Goal: Obtain resource: Download file/media

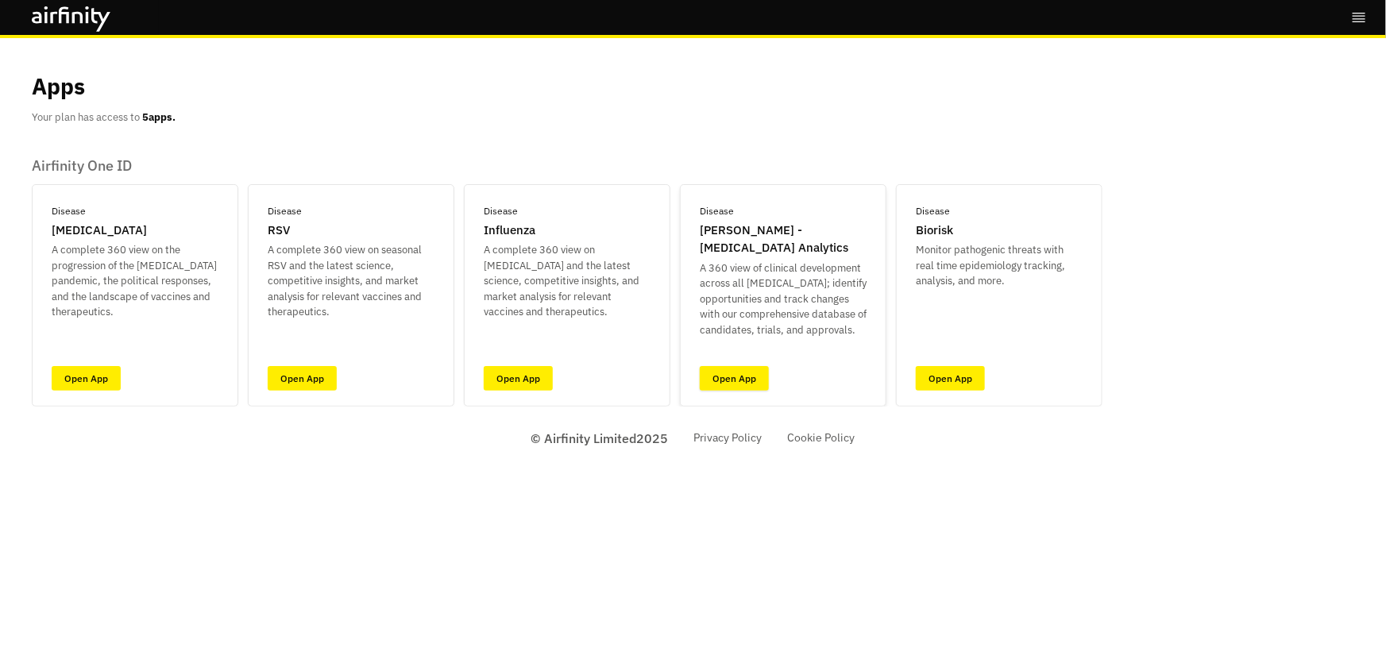
click at [728, 370] on link "Open App" at bounding box center [734, 378] width 69 height 25
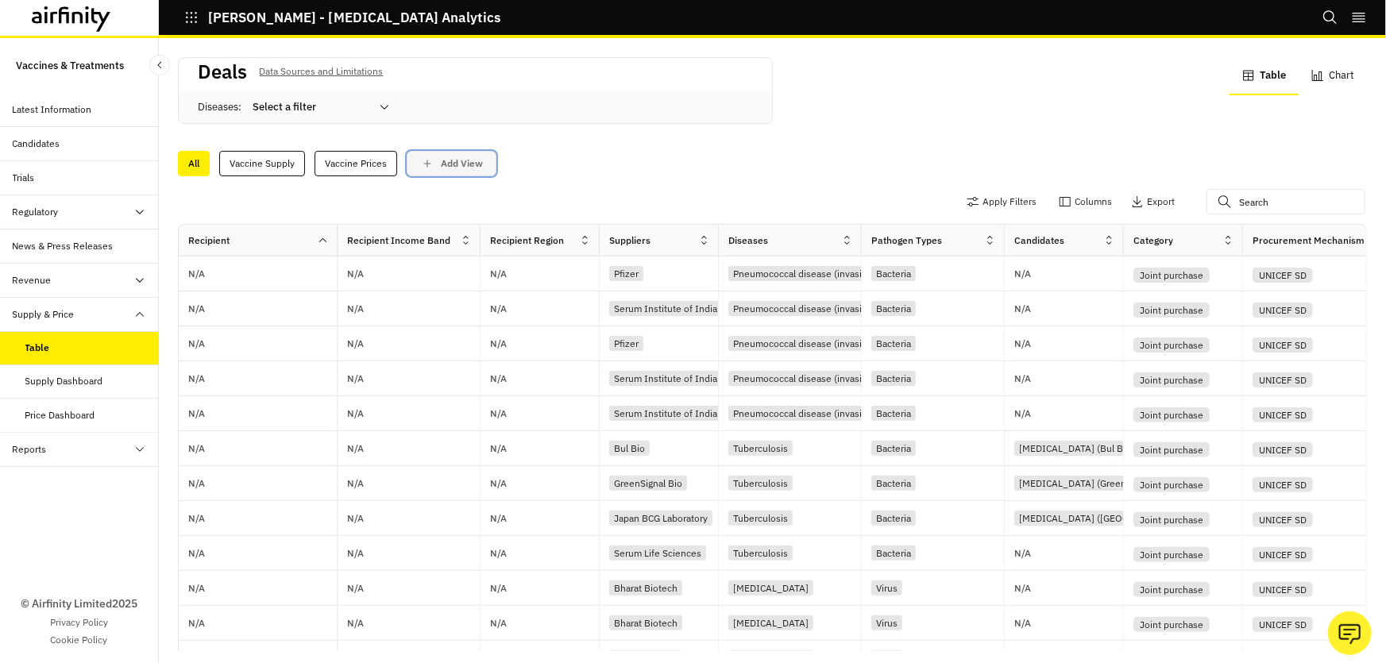
click at [447, 164] on p "Add View" at bounding box center [462, 163] width 42 height 11
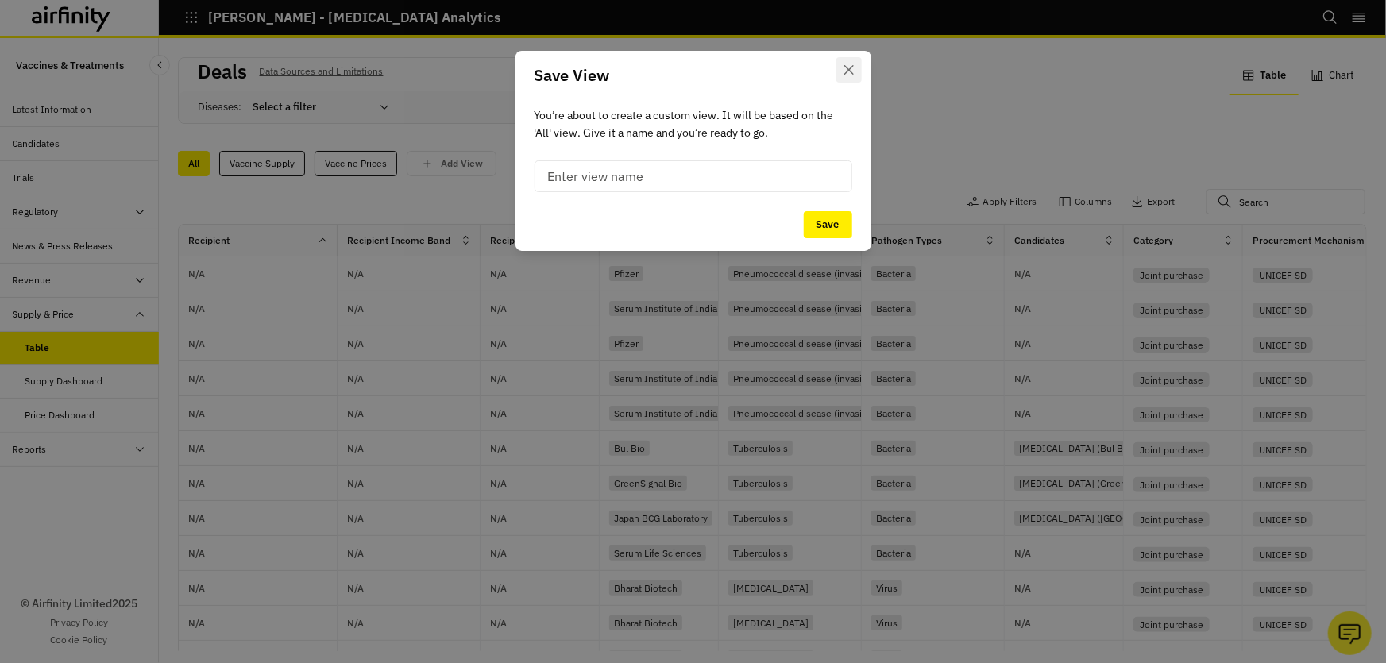
click at [853, 71] on icon "Close" at bounding box center [849, 70] width 10 height 10
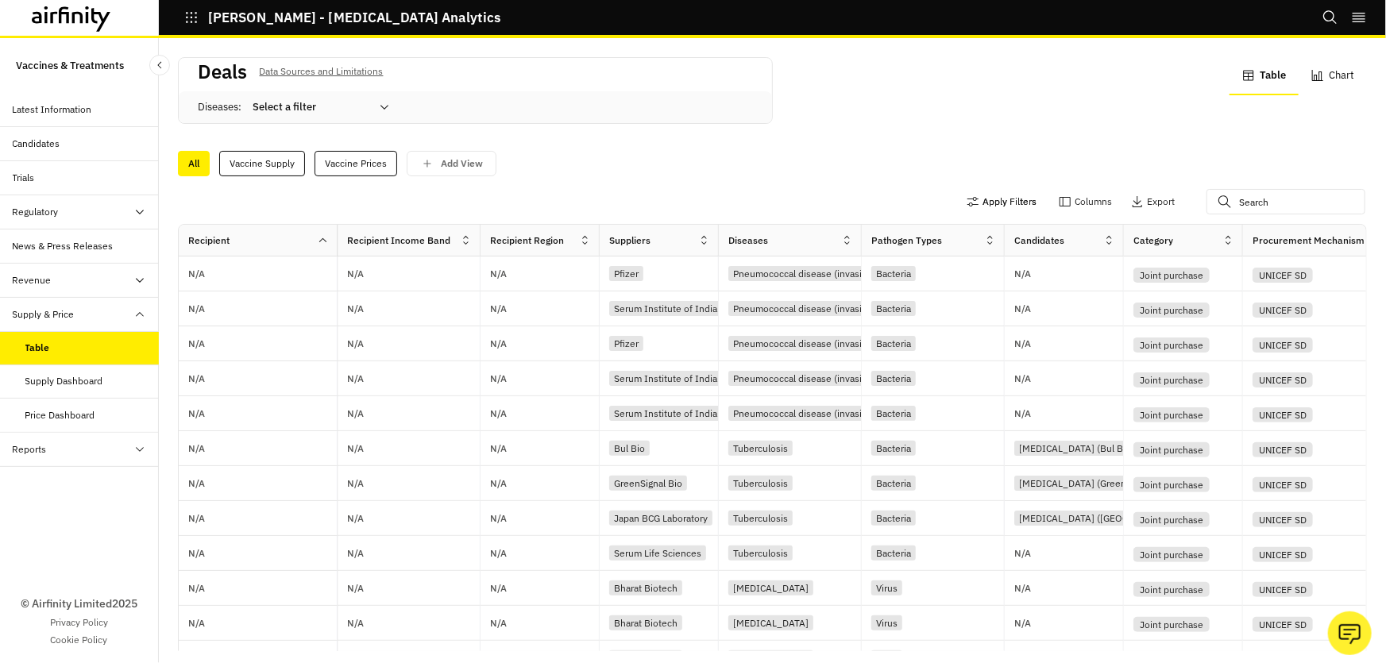
click at [990, 203] on button "Apply Filters" at bounding box center [1002, 201] width 70 height 25
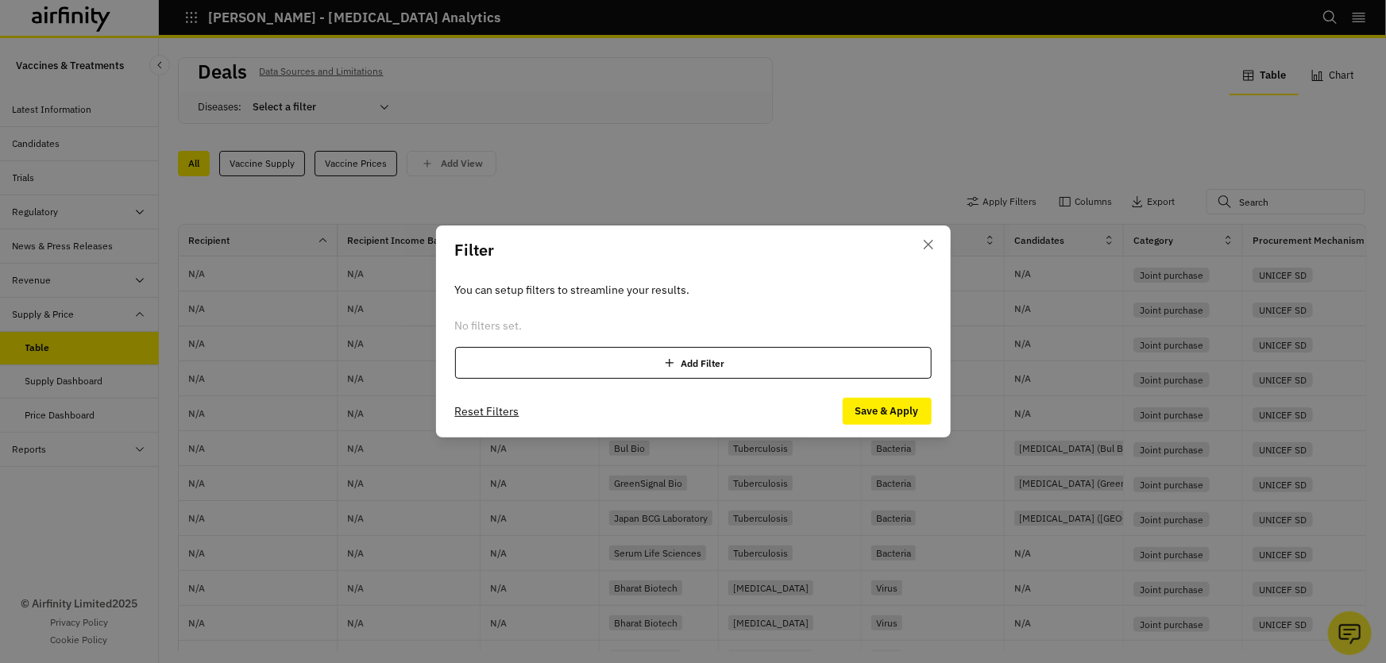
click at [709, 359] on div "Add Filter" at bounding box center [693, 363] width 477 height 32
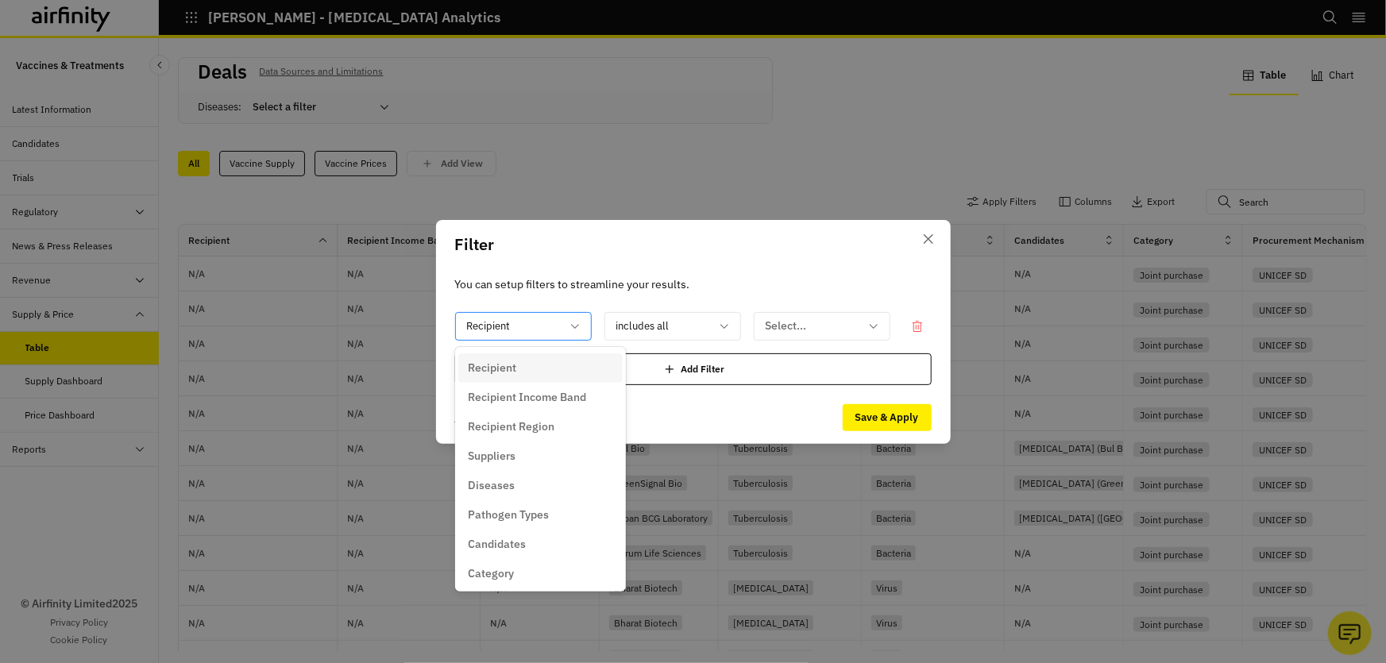
click at [547, 329] on div at bounding box center [514, 326] width 94 height 20
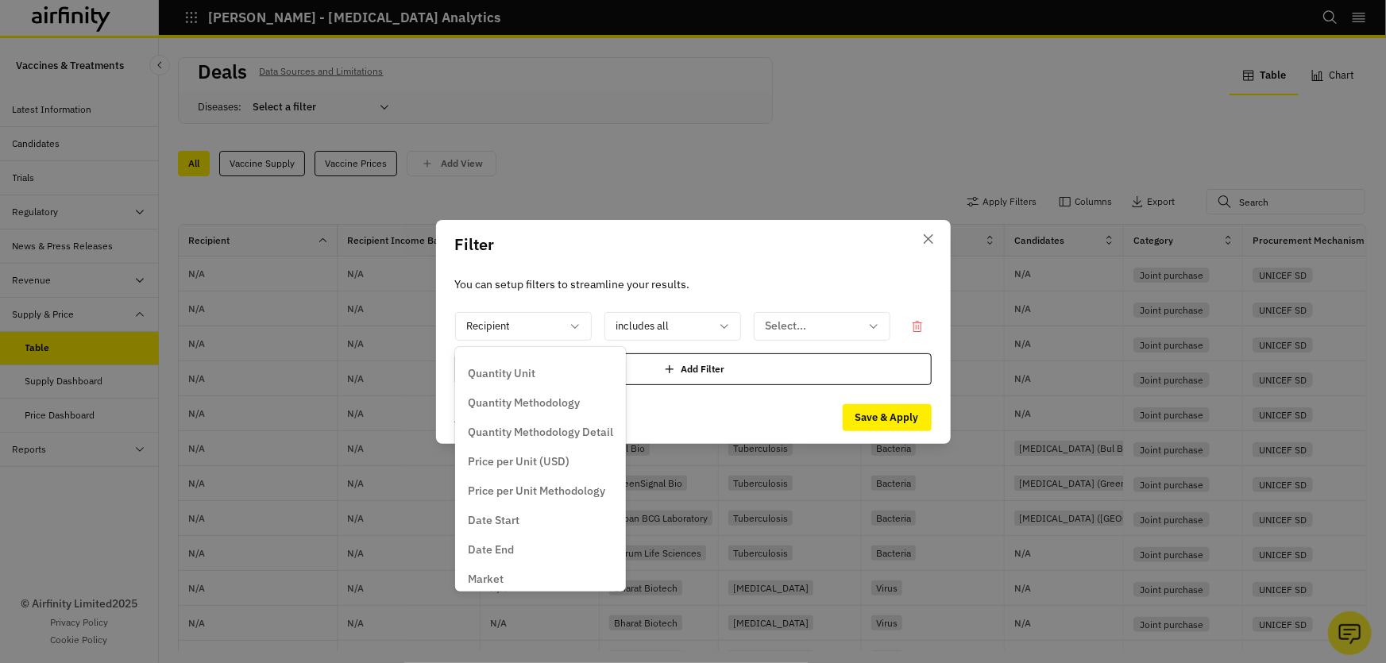
scroll to position [361, 0]
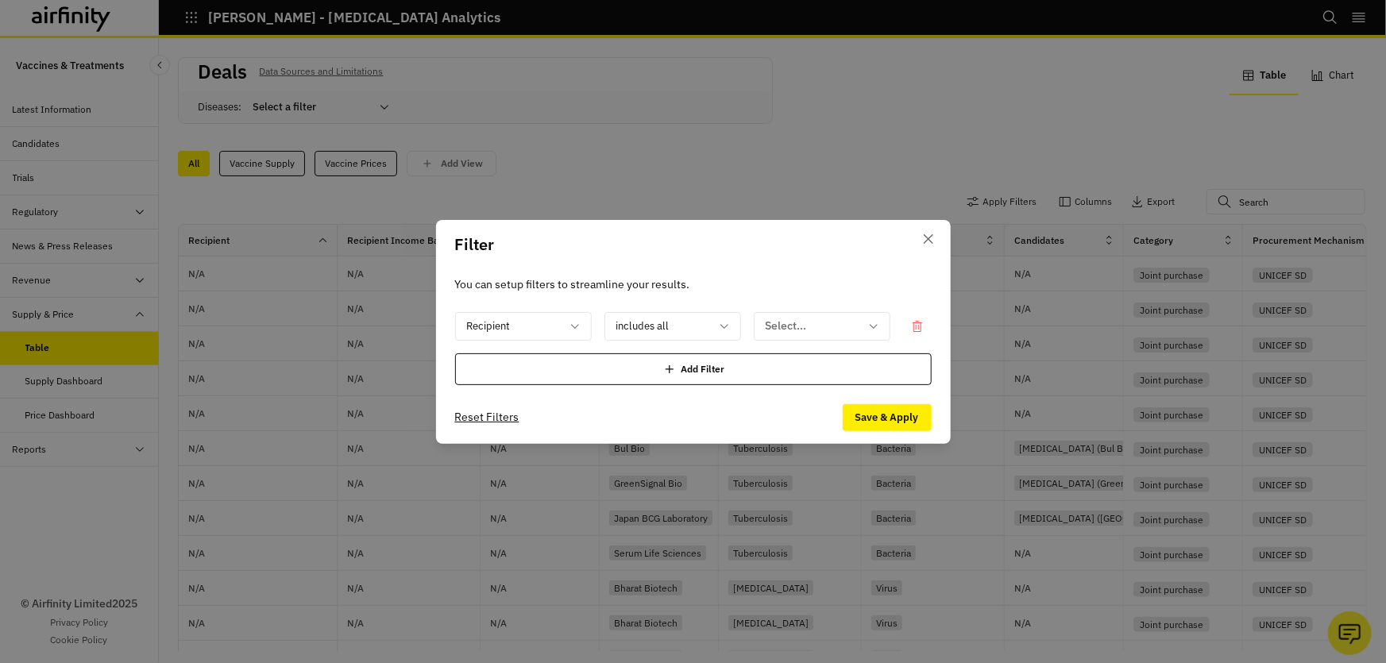
click at [782, 176] on div "Filter You can setup filters to streamline your results. Recipient includes all…" at bounding box center [693, 331] width 1386 height 663
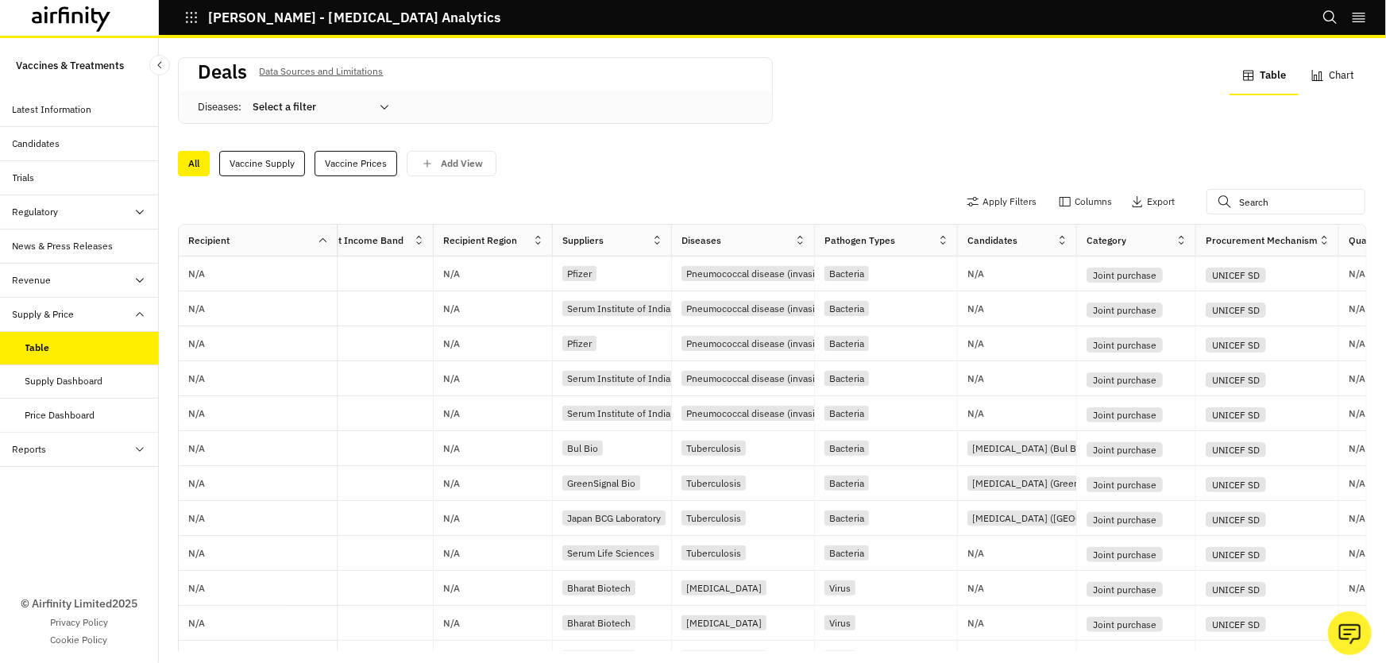
scroll to position [0, 0]
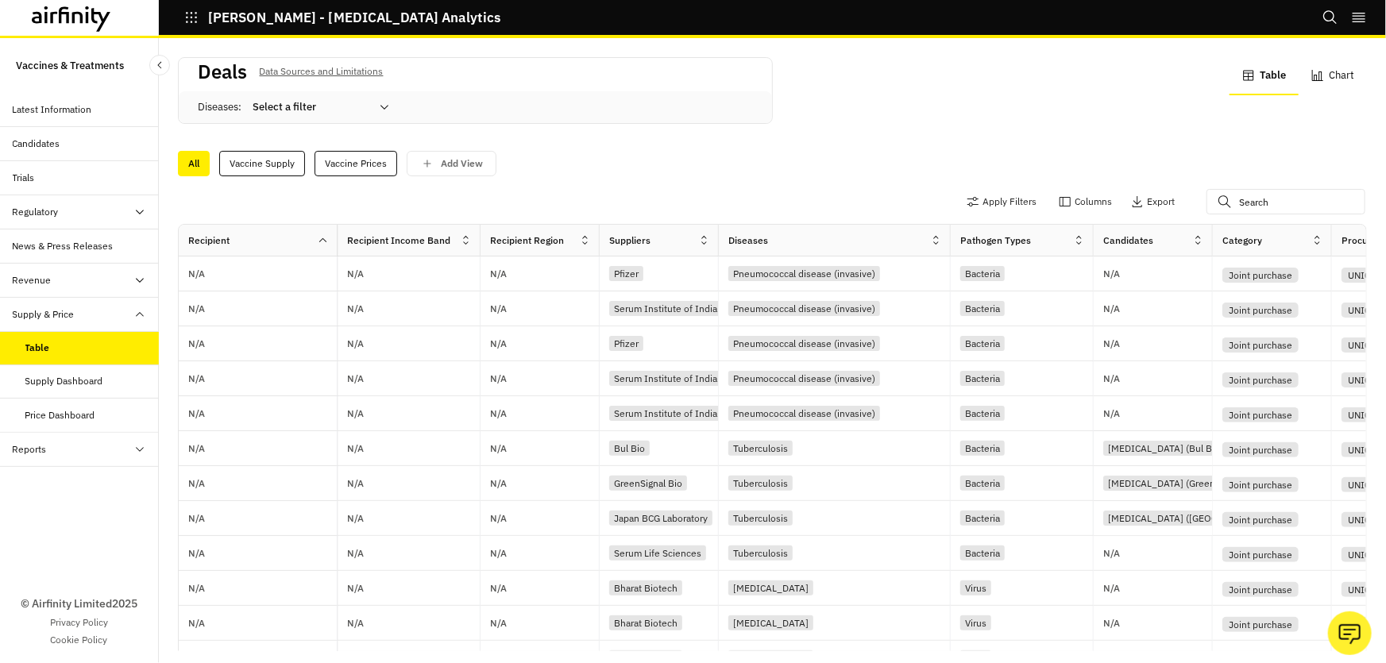
drag, startPoint x: 859, startPoint y: 243, endPoint x: 950, endPoint y: 248, distance: 91.5
click at [948, 248] on div at bounding box center [950, 240] width 8 height 18
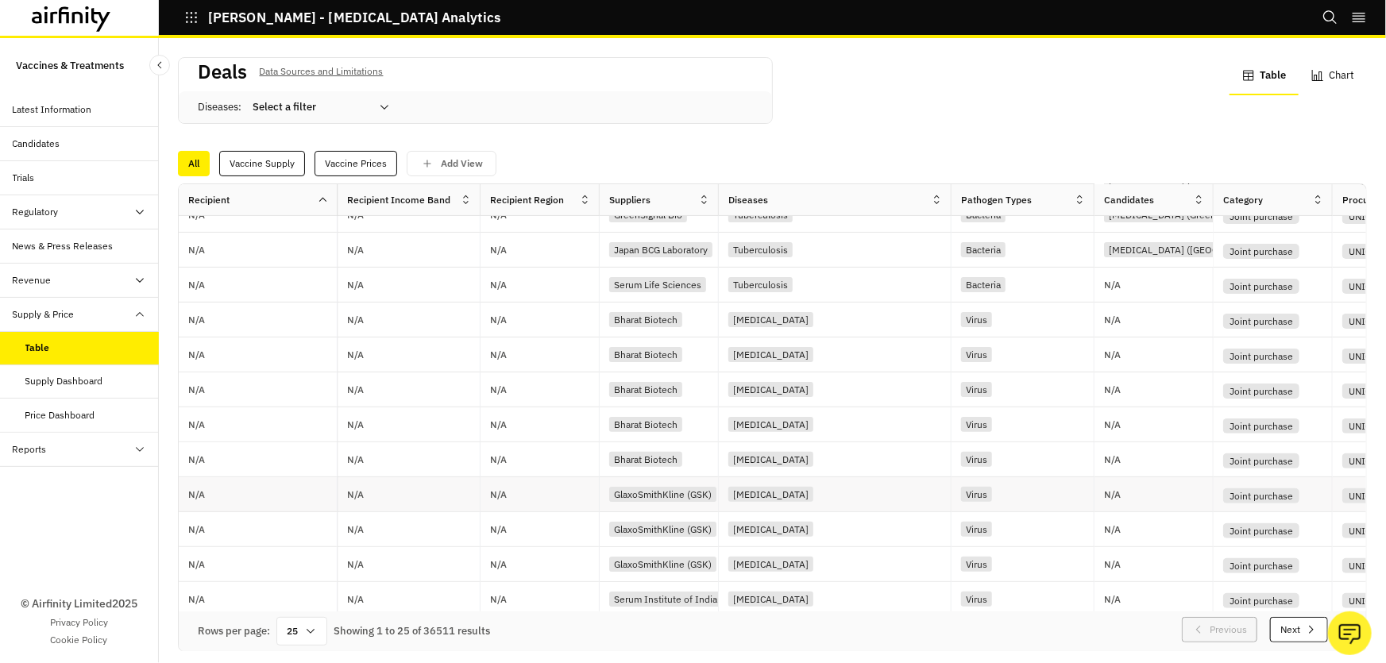
scroll to position [215, 0]
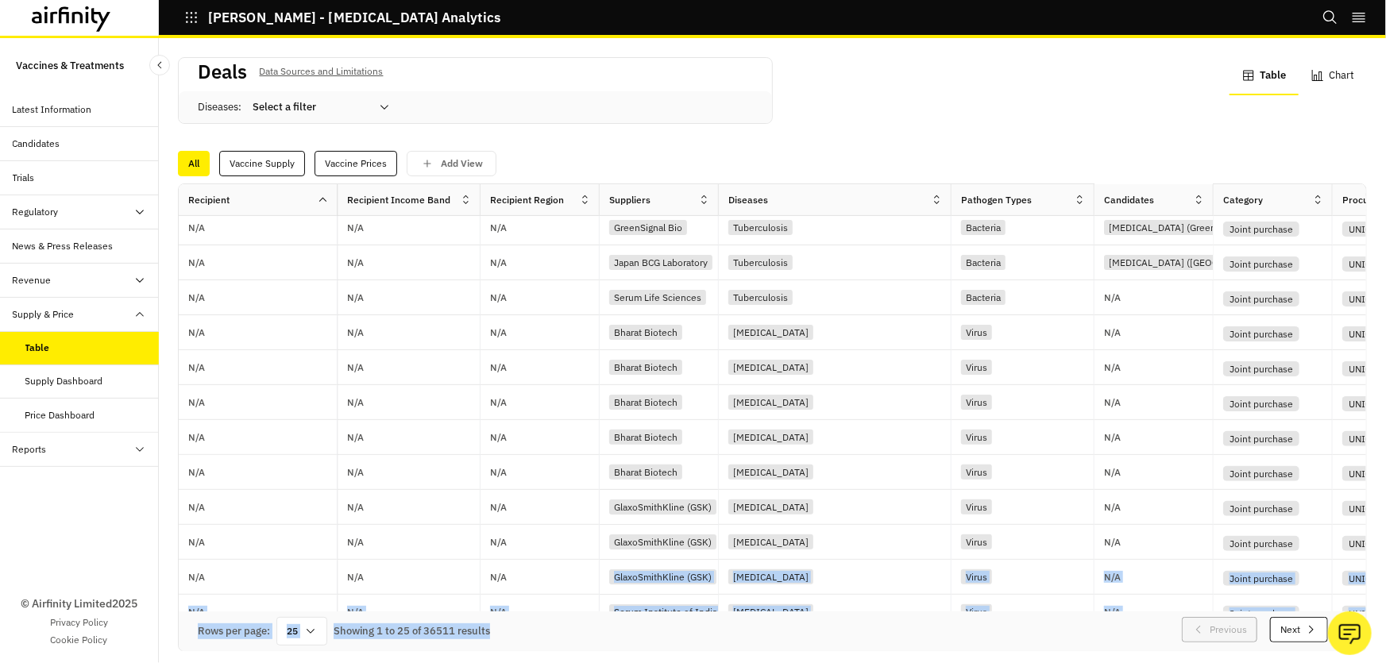
drag, startPoint x: 572, startPoint y: 584, endPoint x: 626, endPoint y: 593, distance: 54.8
click at [626, 593] on div "Recipient Recipient Income Band Recipient Region Suppliers Diseases Pathogen Ty…" at bounding box center [772, 417] width 1187 height 467
click at [442, 161] on p "Add View" at bounding box center [462, 163] width 42 height 11
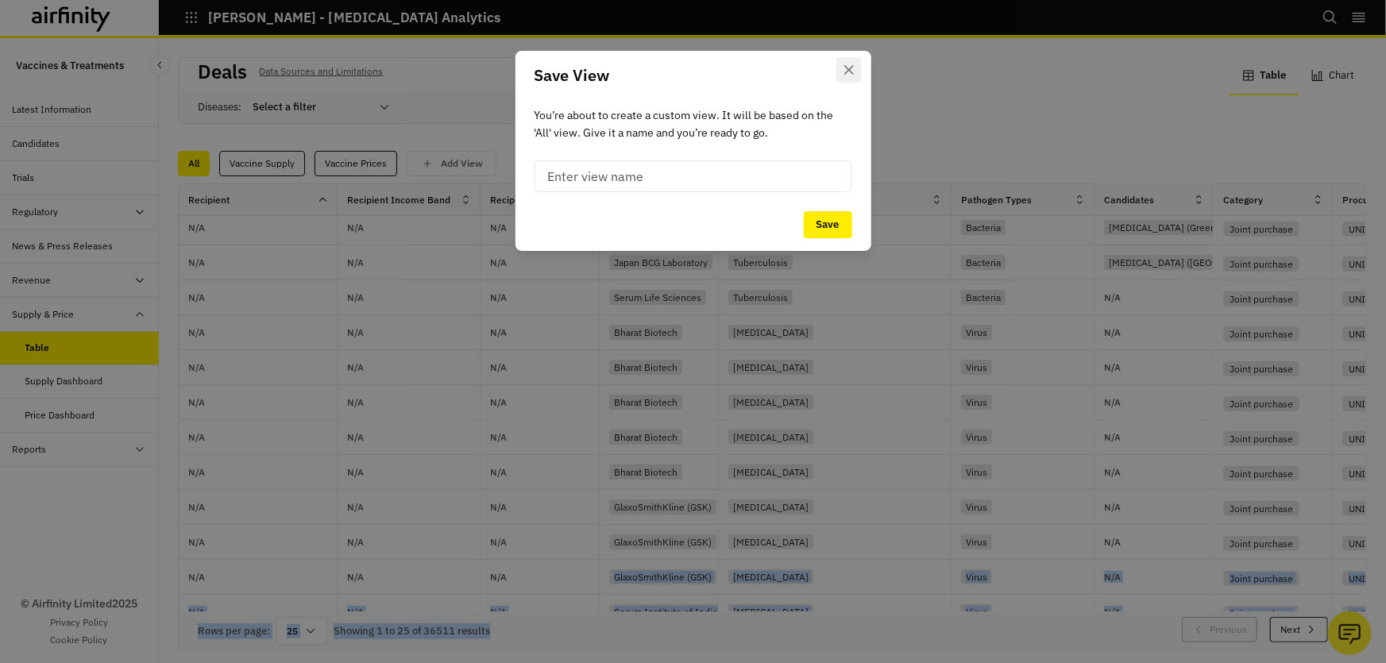
click at [850, 62] on button "Close" at bounding box center [848, 69] width 25 height 25
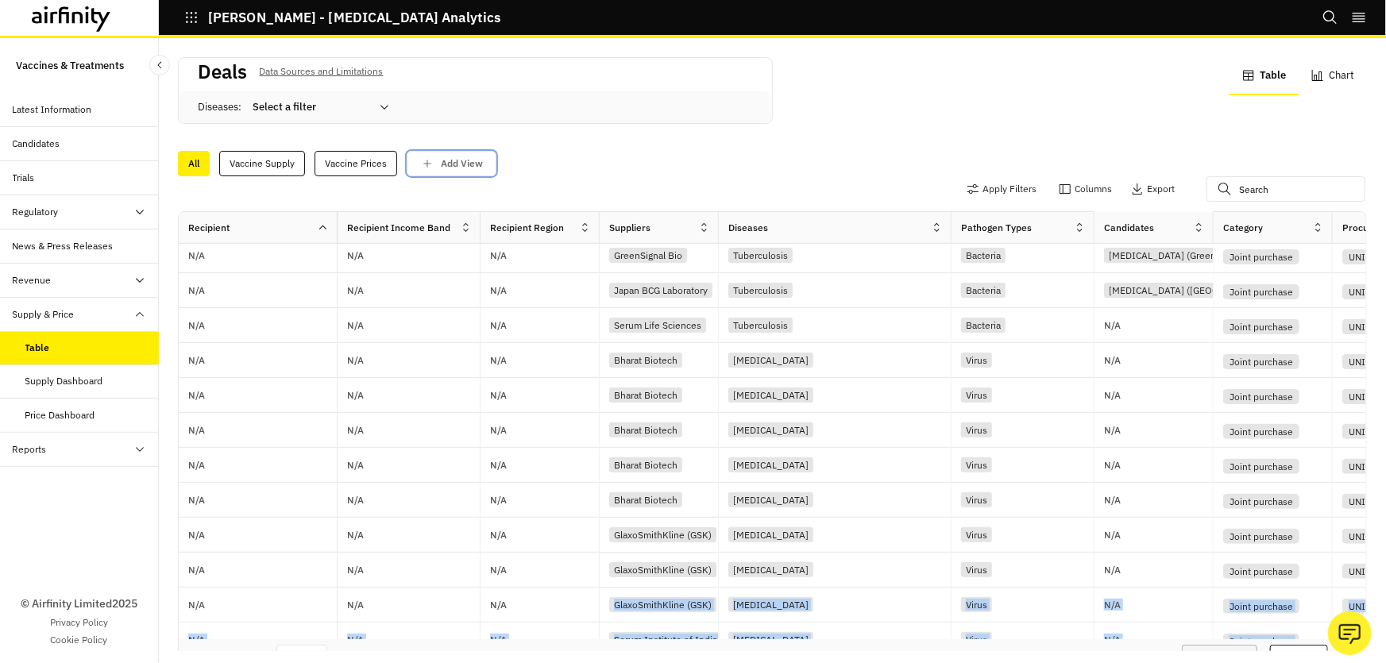
scroll to position [0, 0]
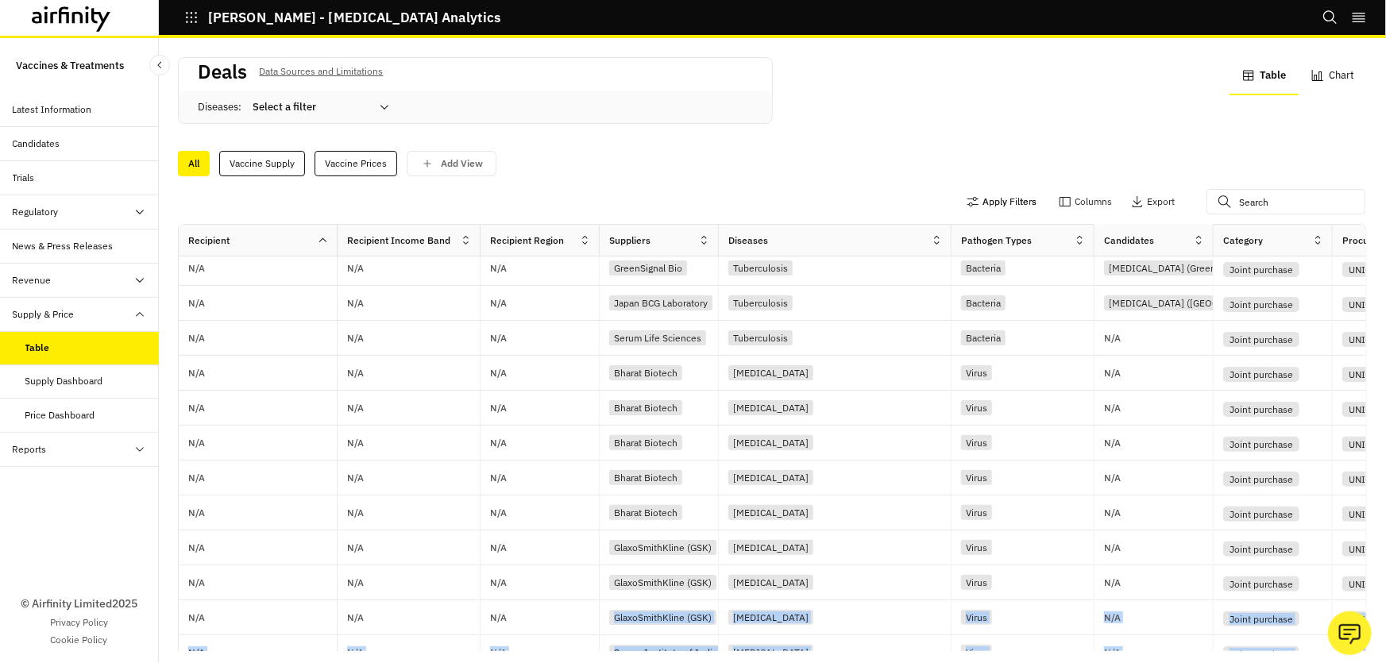
click at [1000, 203] on button "Apply Filters" at bounding box center [1002, 201] width 70 height 25
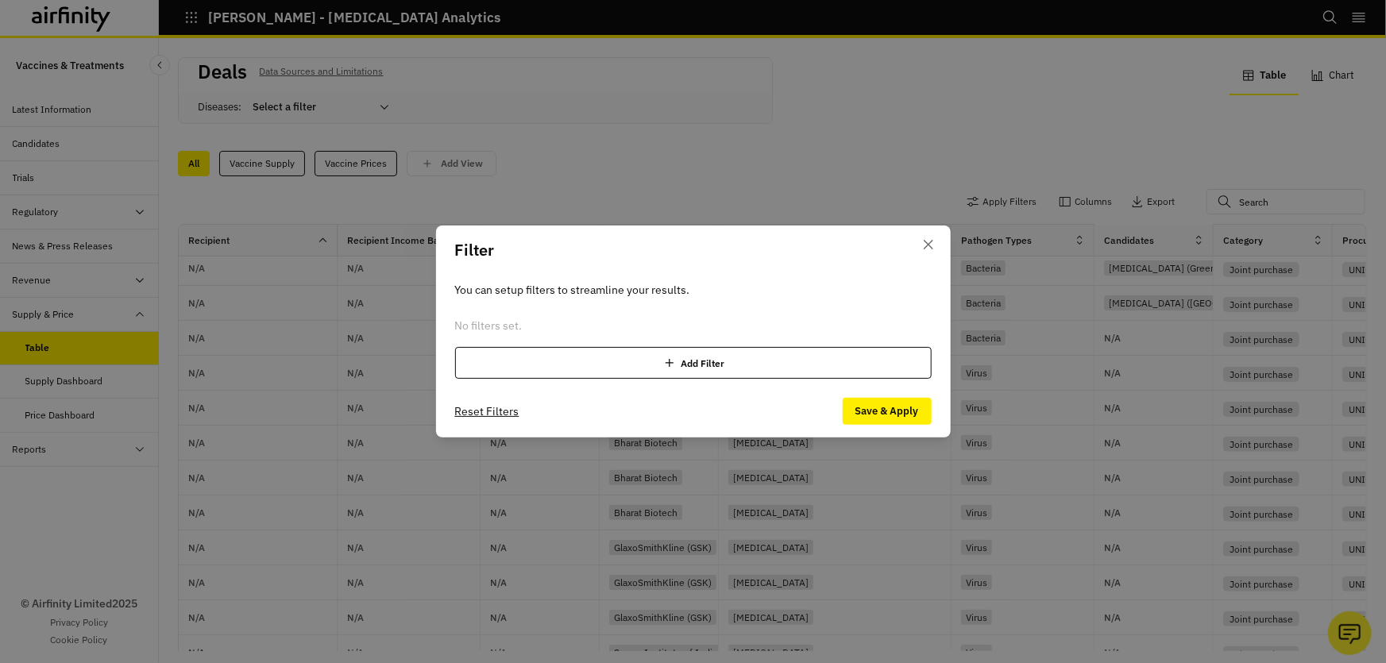
click at [690, 361] on div "Add Filter" at bounding box center [693, 363] width 477 height 32
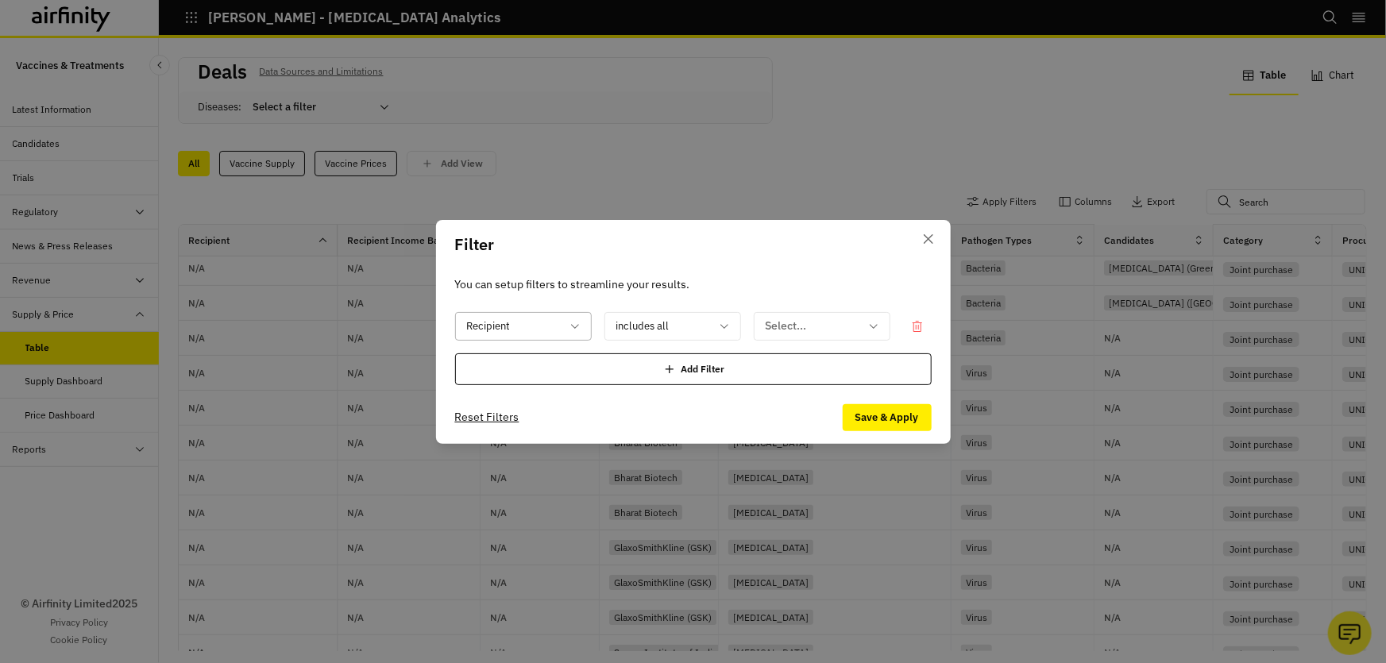
click at [561, 318] on div "Recipient" at bounding box center [512, 326] width 113 height 26
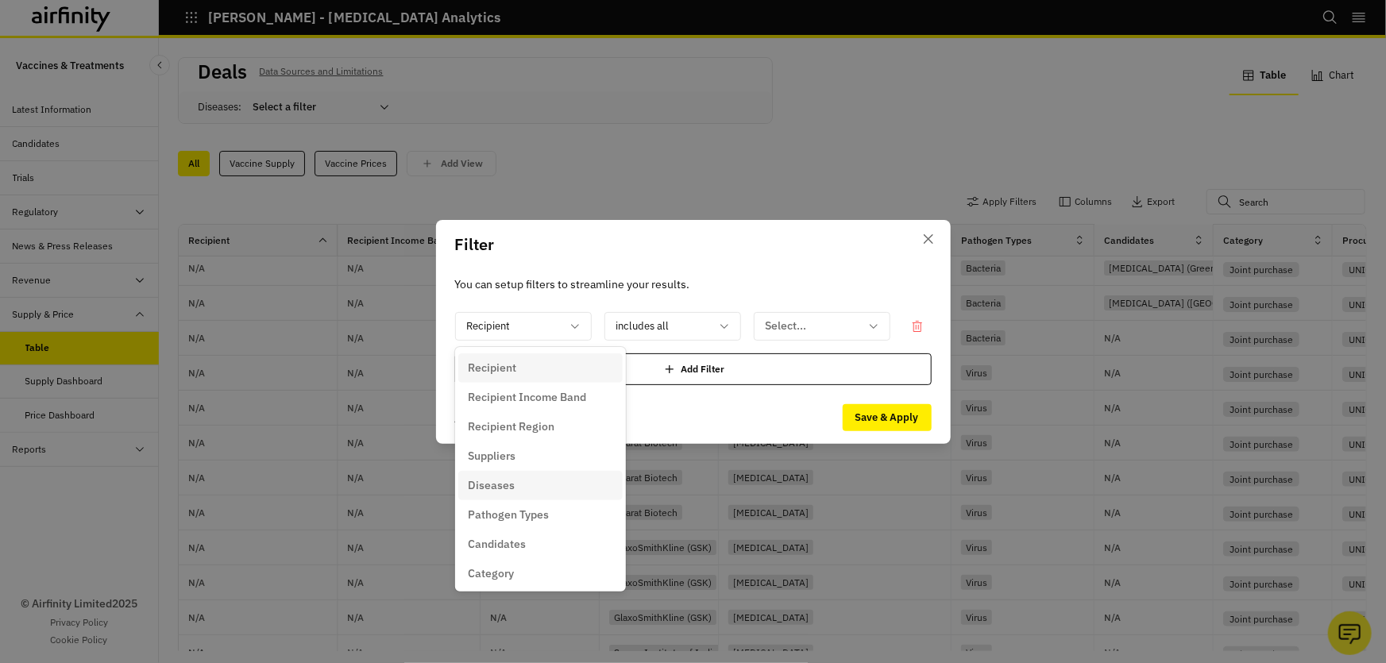
click at [507, 485] on p "Diseases" at bounding box center [491, 485] width 47 height 17
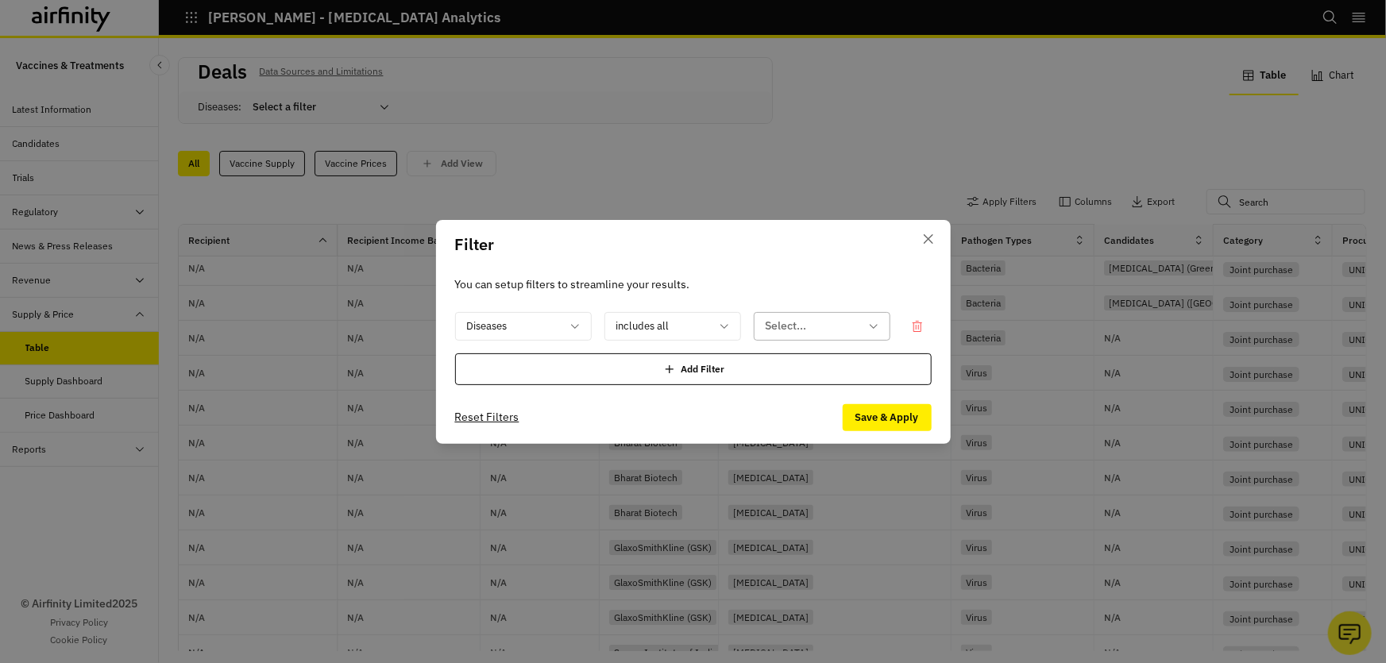
click at [788, 330] on div at bounding box center [813, 326] width 94 height 20
type input "B"
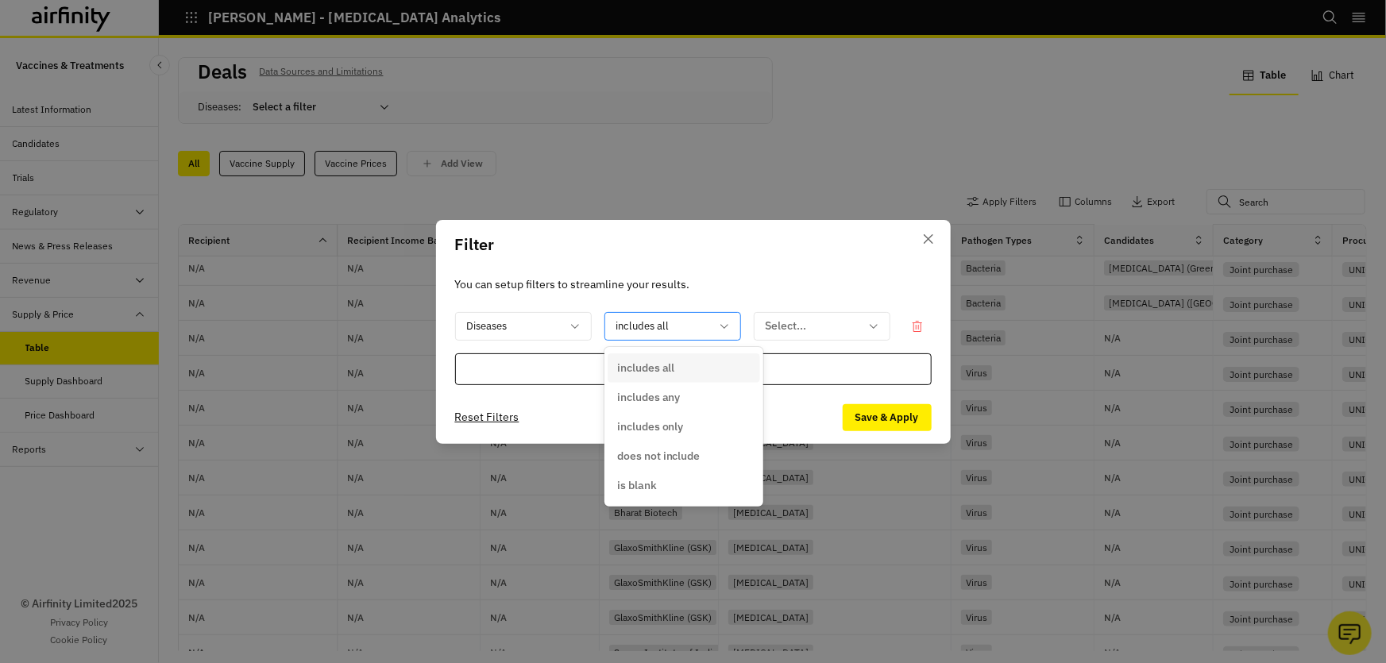
click at [650, 318] on div at bounding box center [663, 326] width 94 height 20
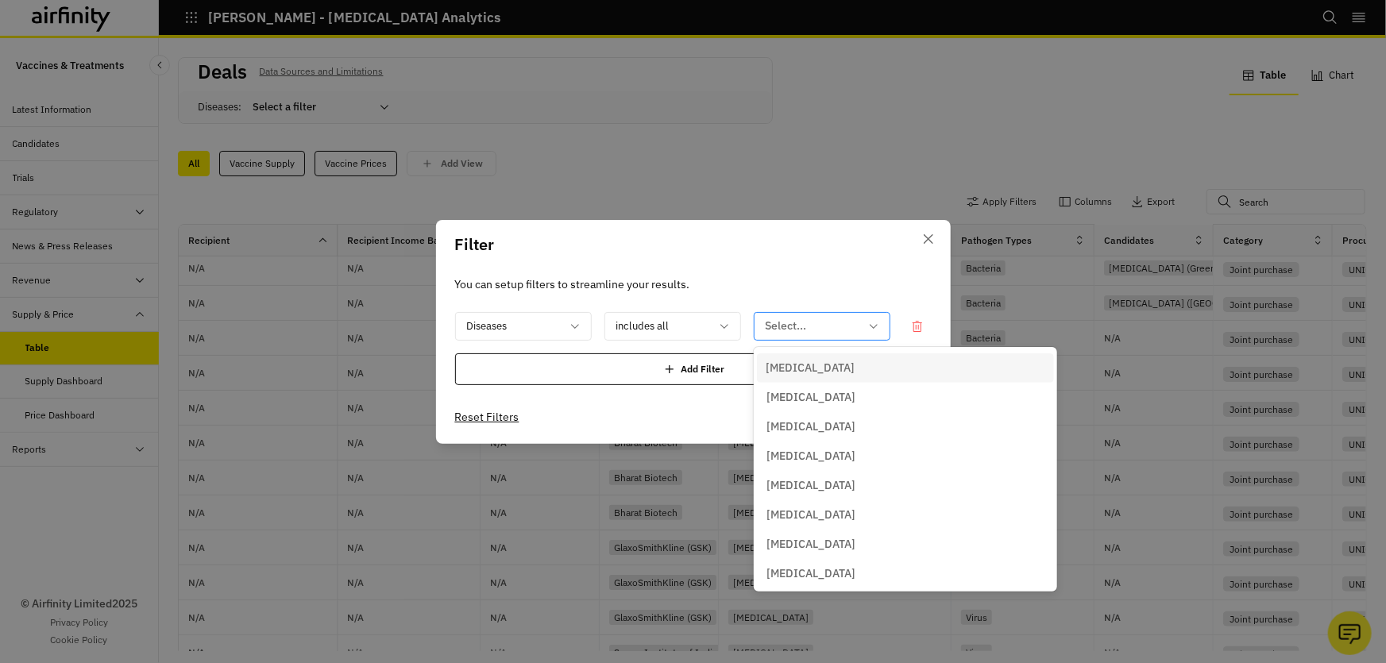
click at [853, 329] on div at bounding box center [813, 326] width 94 height 20
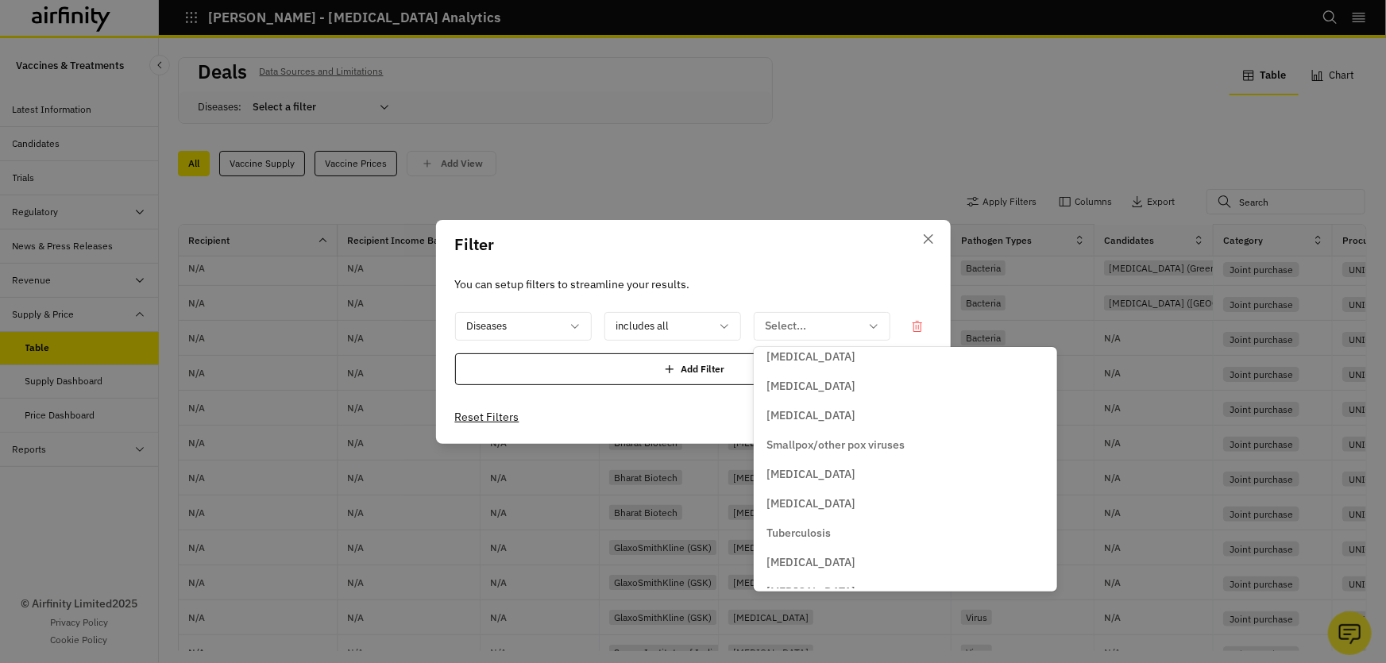
scroll to position [1010, 0]
click at [820, 477] on p "Tuberculosis" at bounding box center [798, 474] width 64 height 17
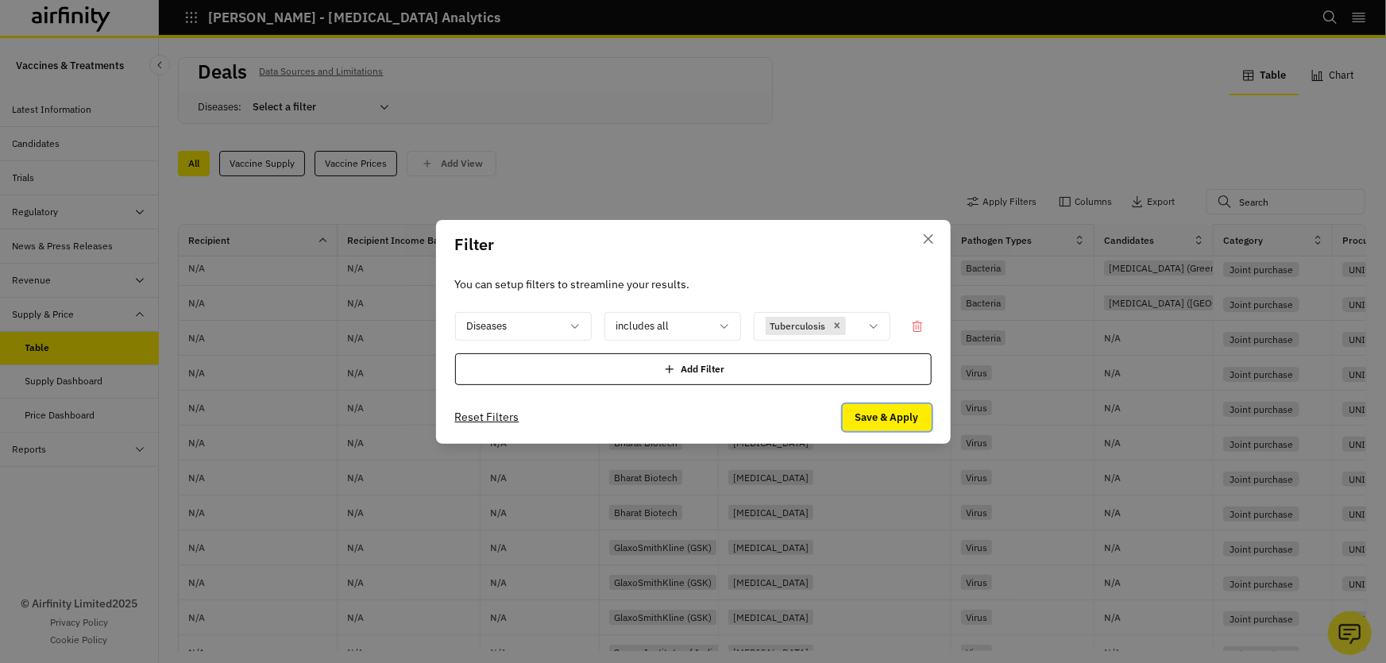
click at [890, 421] on button "Save & Apply" at bounding box center [887, 417] width 89 height 27
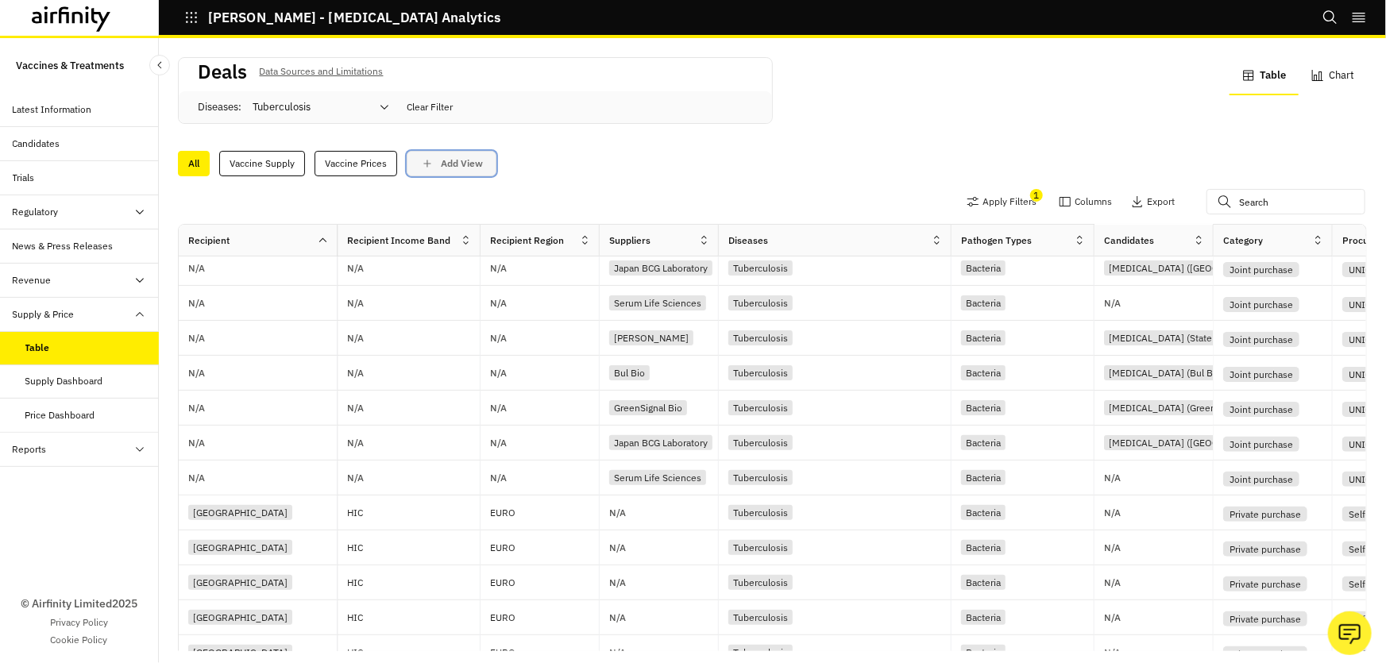
click at [454, 155] on button "Add View" at bounding box center [452, 163] width 90 height 25
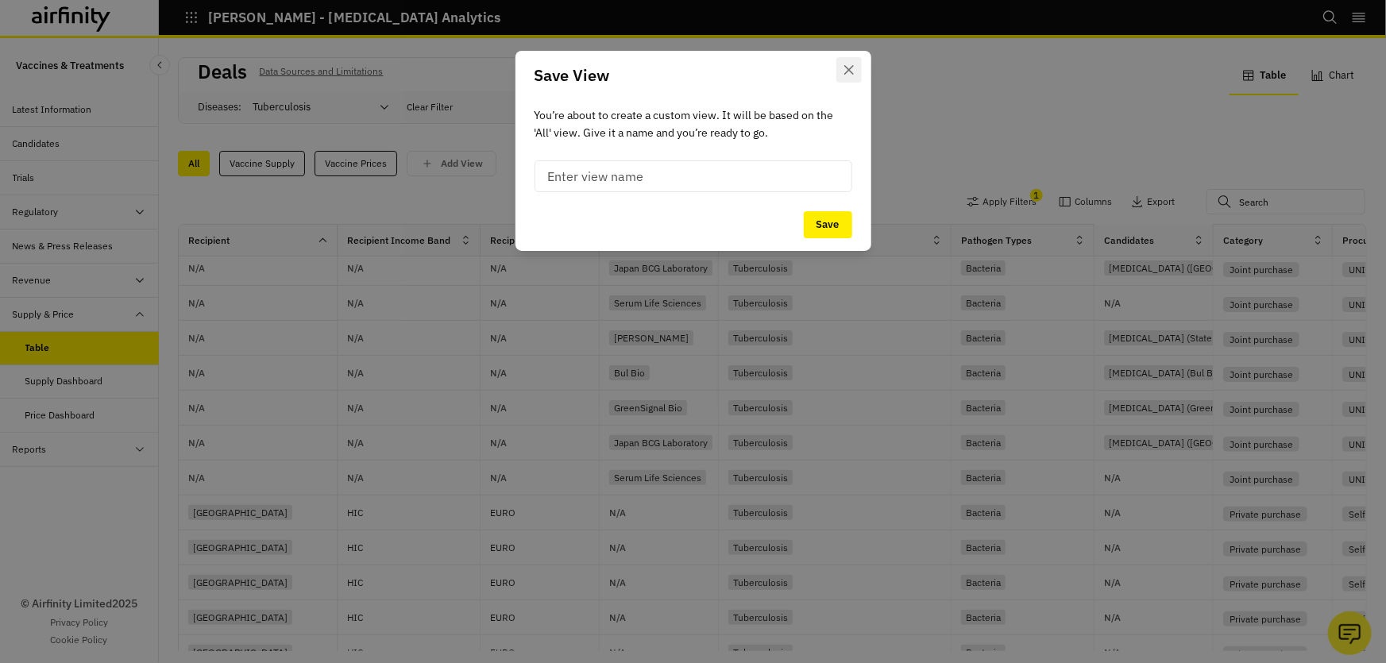
click at [856, 68] on button "Close" at bounding box center [848, 69] width 25 height 25
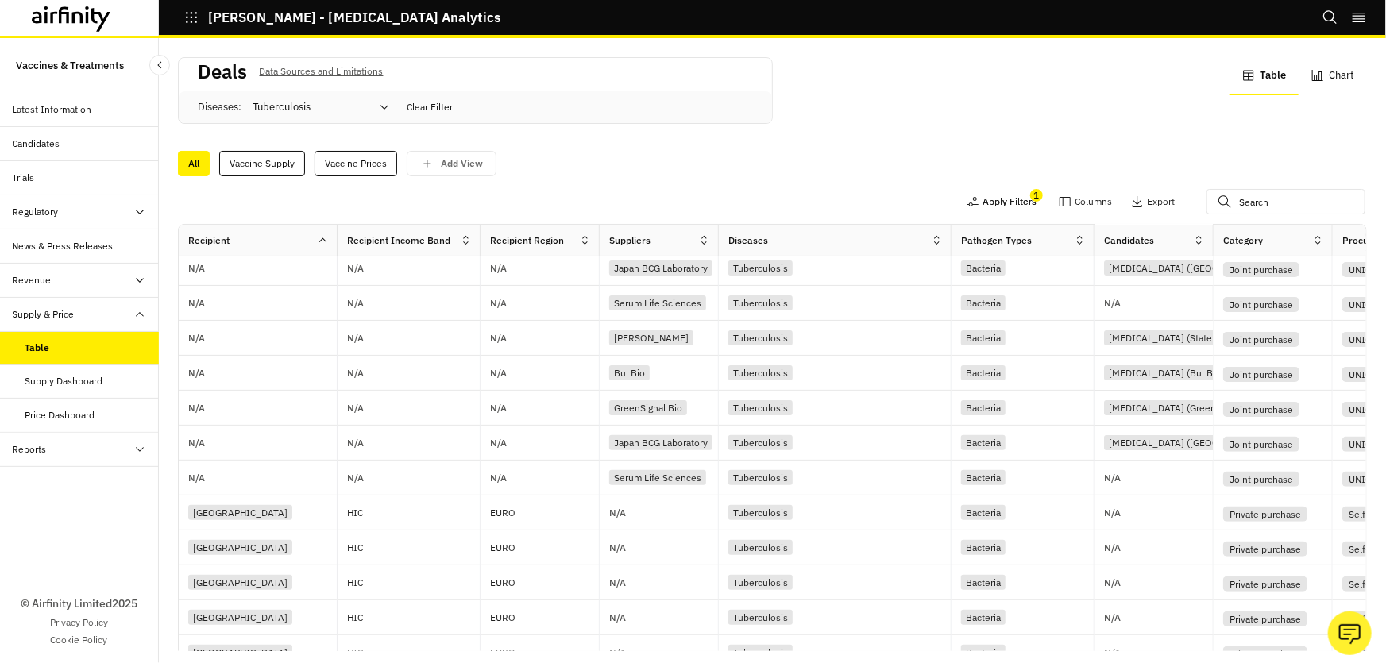
click at [982, 207] on button "Apply Filters" at bounding box center [1002, 201] width 70 height 25
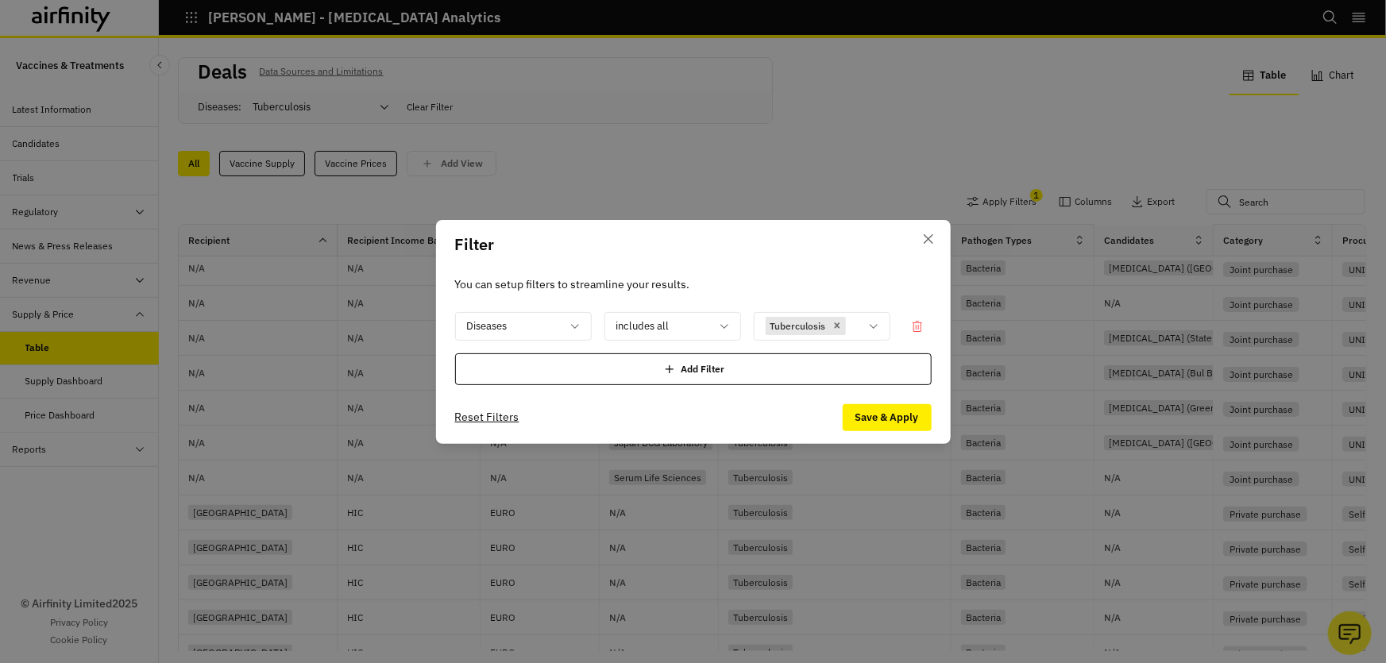
click at [627, 362] on div "Add Filter" at bounding box center [693, 369] width 477 height 32
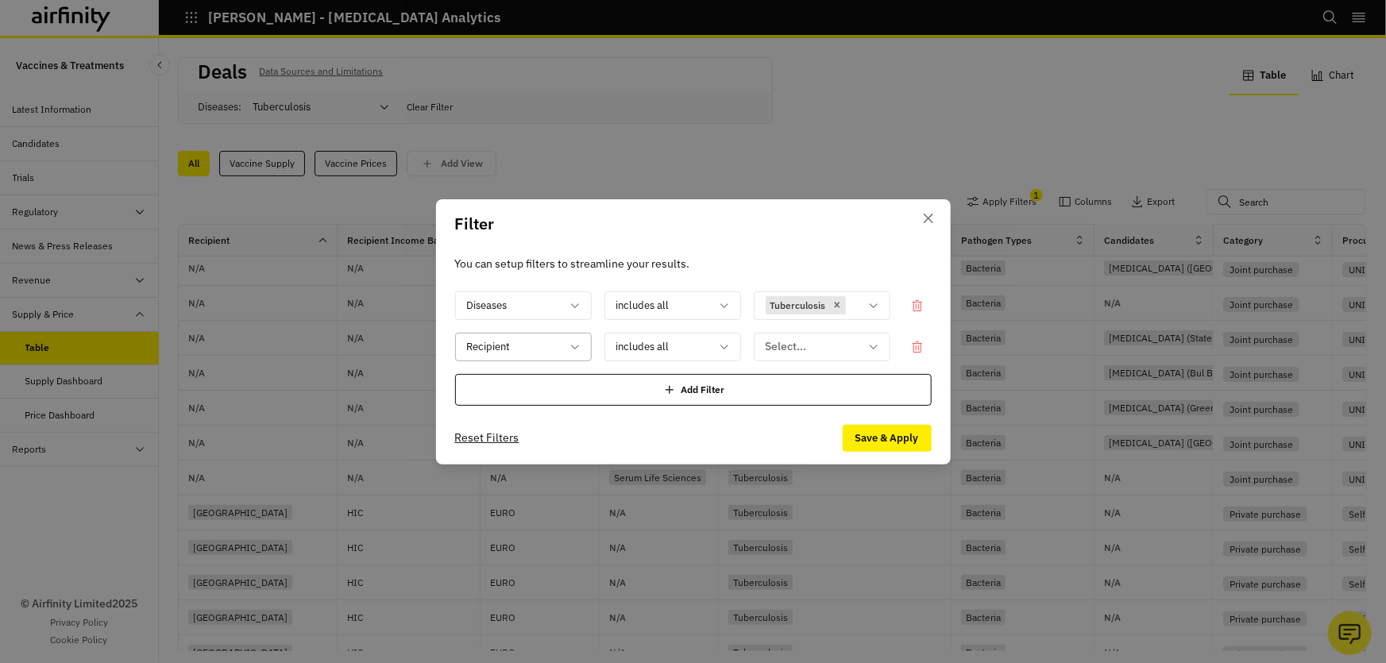
click at [561, 352] on div "Recipient" at bounding box center [512, 347] width 113 height 26
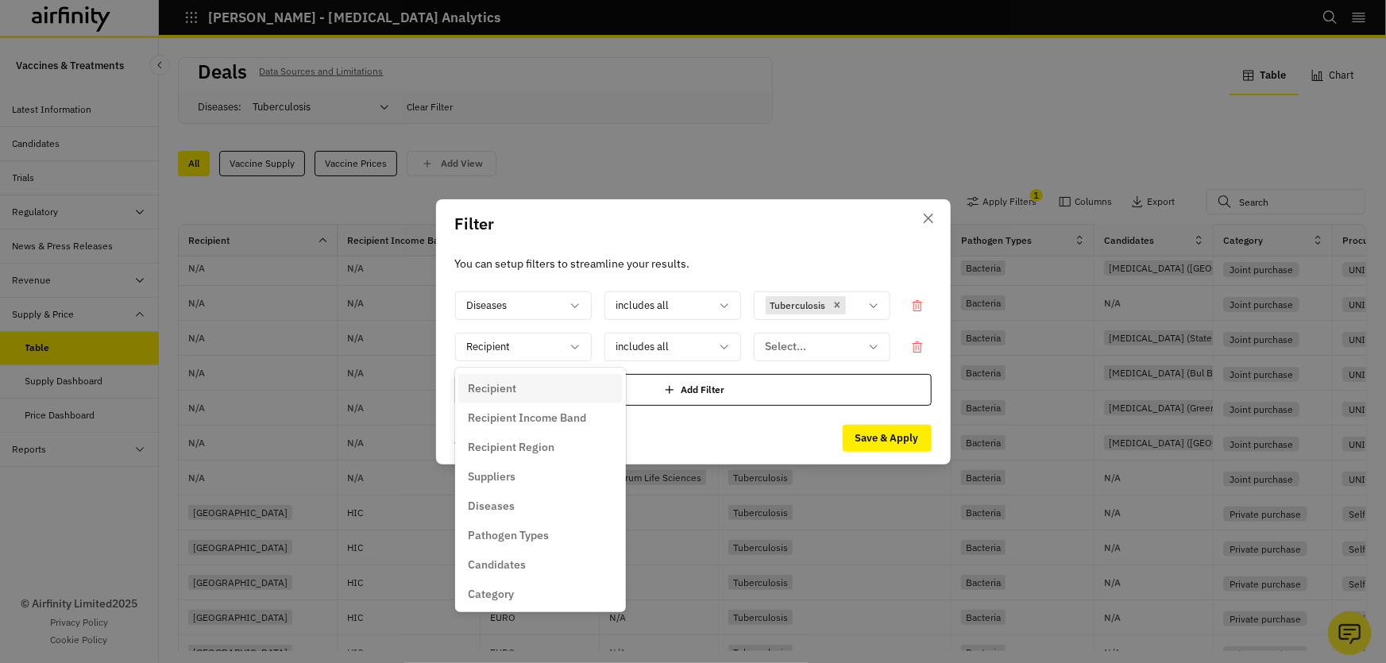
click at [543, 391] on div "Recipient" at bounding box center [540, 388] width 145 height 17
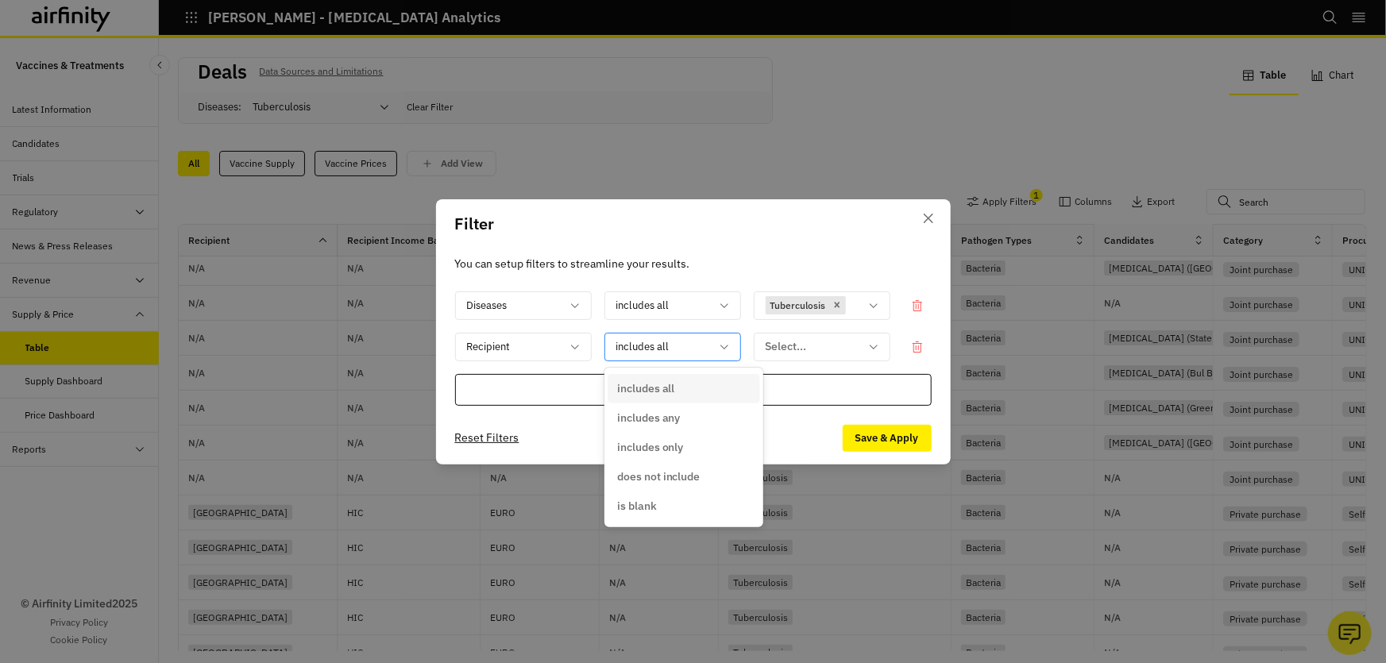
click at [693, 346] on div at bounding box center [663, 347] width 94 height 20
click at [863, 348] on div "Select..." at bounding box center [811, 347] width 113 height 26
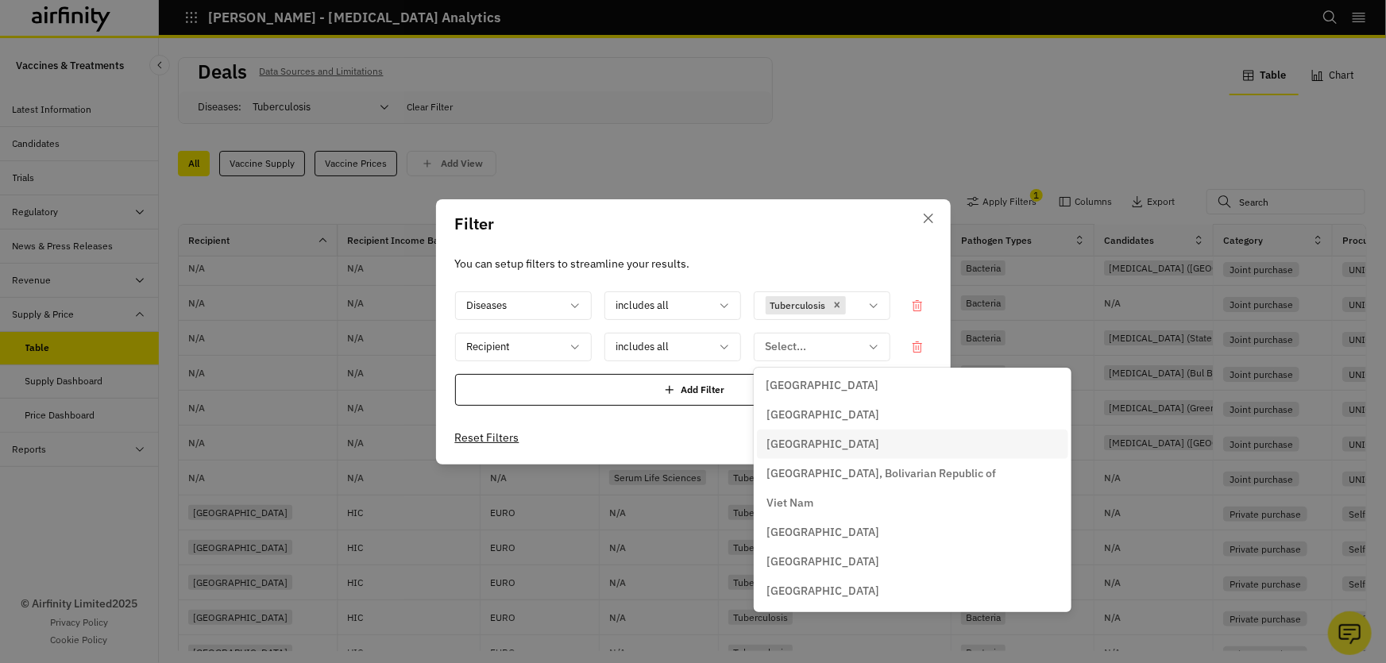
scroll to position [5485, 0]
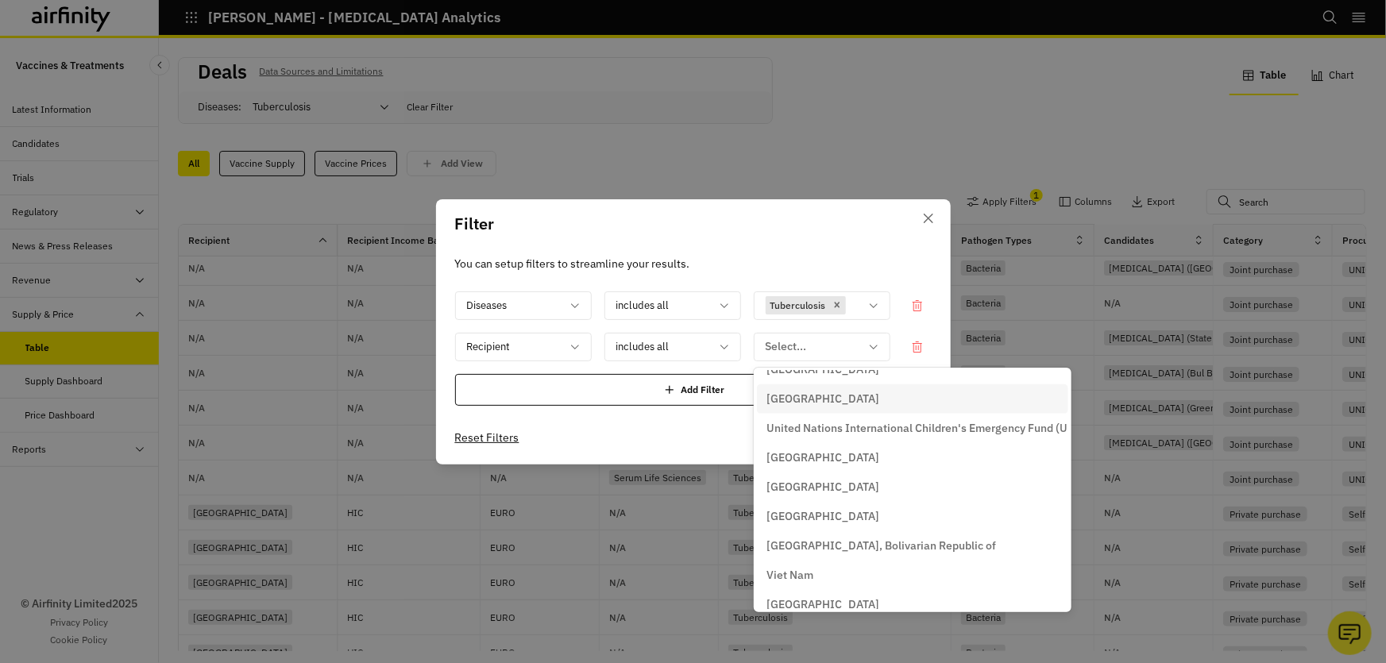
click at [851, 396] on div "United Kingdom" at bounding box center [912, 399] width 292 height 17
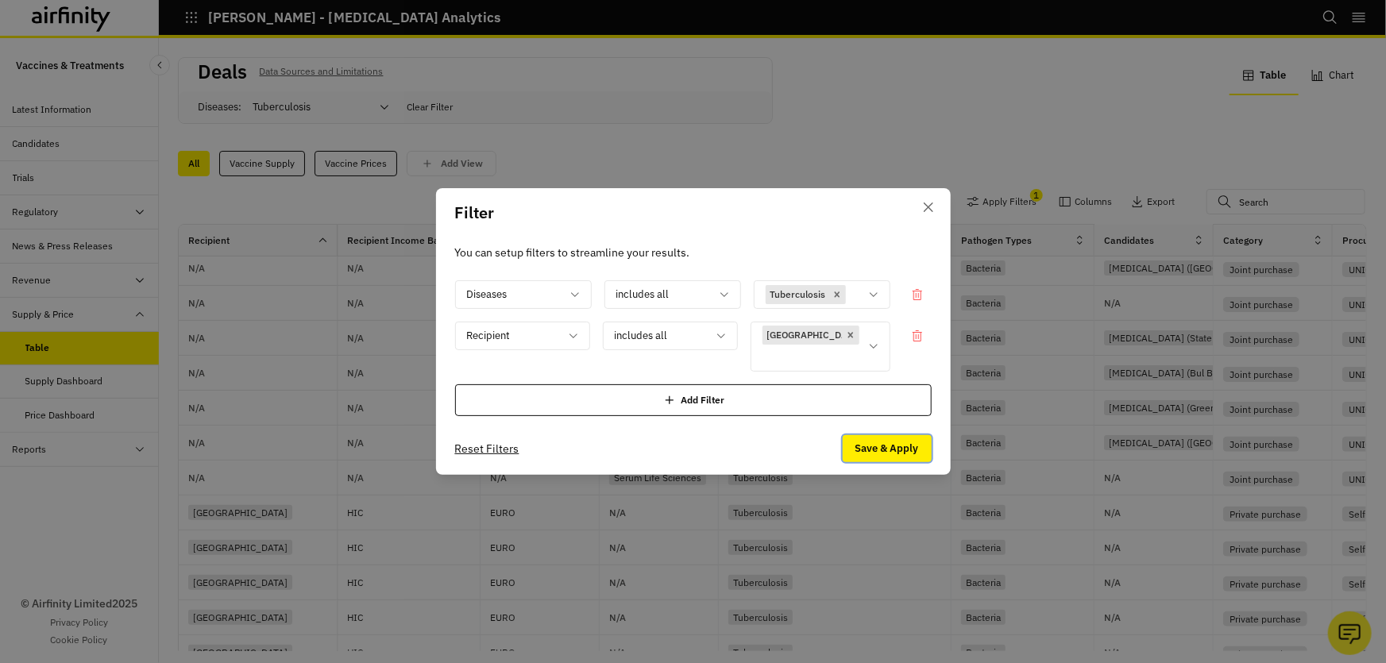
click at [863, 452] on button "Save & Apply" at bounding box center [887, 448] width 89 height 27
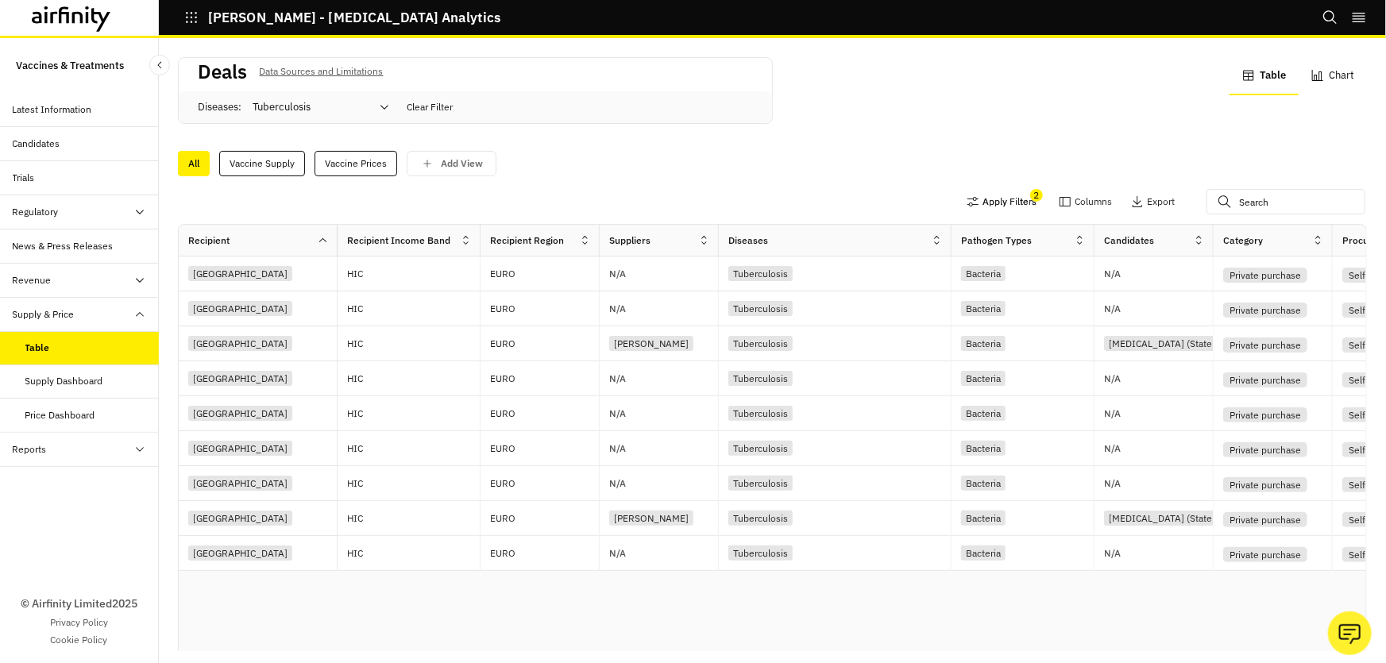
scroll to position [0, 0]
drag, startPoint x: 589, startPoint y: 624, endPoint x: 641, endPoint y: 626, distance: 51.7
click at [641, 626] on div "Recipient Recipient Income Band Recipient Region Suppliers Diseases Pathogen Ty…" at bounding box center [772, 438] width 1187 height 427
click at [1123, 216] on div "Apply Filters 2 Columns Export" at bounding box center [772, 203] width 1189 height 41
click at [1131, 212] on button "Export" at bounding box center [1153, 201] width 44 height 25
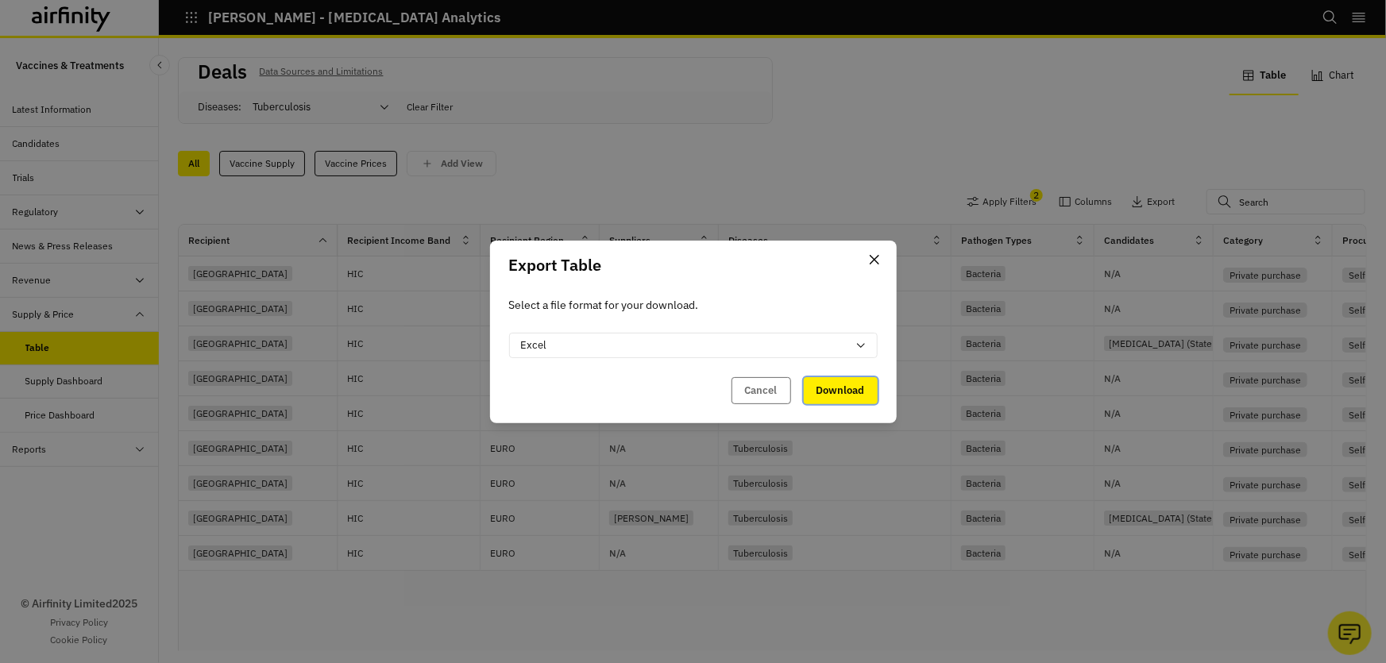
click at [858, 392] on button "Download" at bounding box center [841, 390] width 74 height 27
